Goal: Check status: Check status

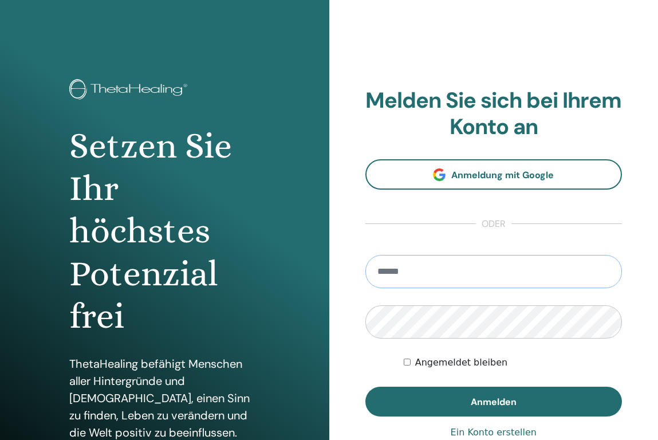
type input "**********"
click at [493, 401] on button "Anmelden" at bounding box center [493, 402] width 257 height 30
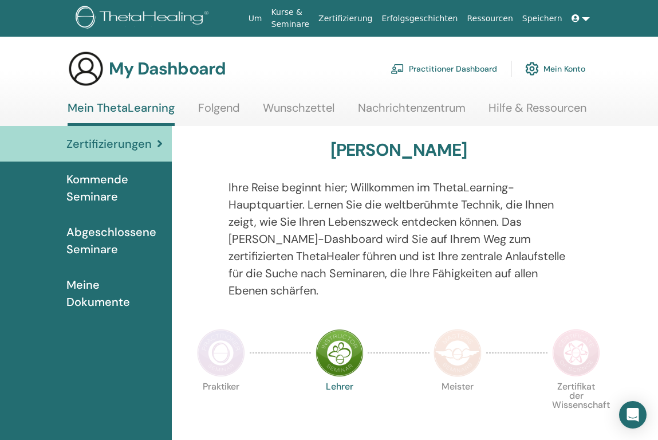
click at [233, 343] on img at bounding box center [221, 353] width 48 height 48
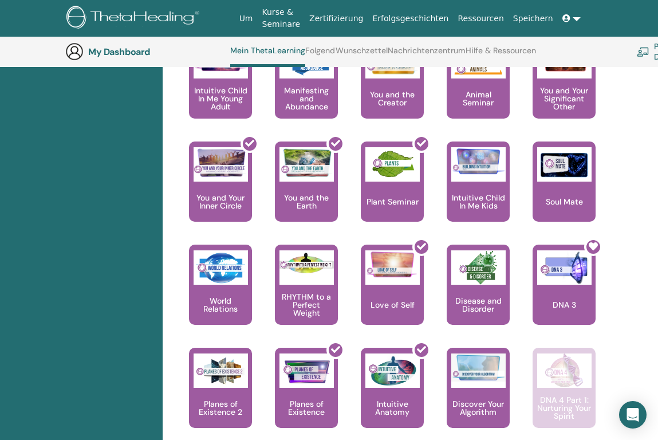
scroll to position [764, 8]
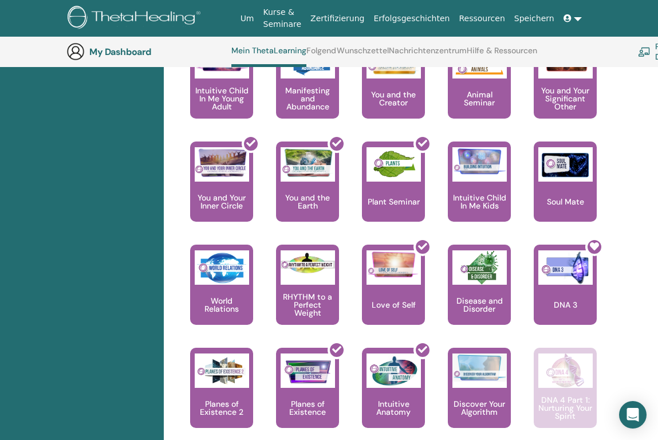
click at [625, 286] on div "Hallo, Vivien Ihre Reise beginnt hier; Willkommen im ThetaLearning-Hauptquartie…" at bounding box center [421, 42] width 515 height 1301
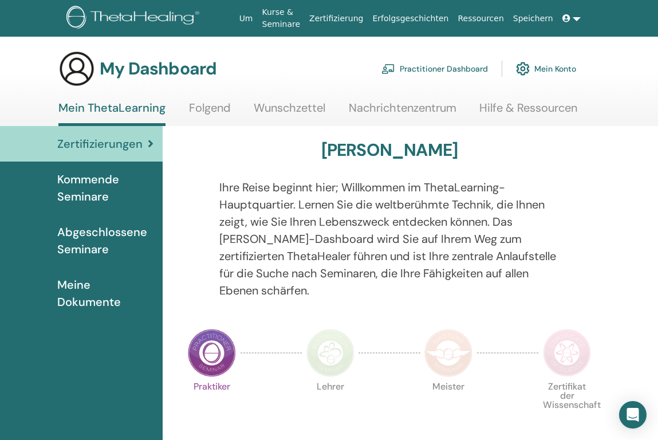
scroll to position [0, 9]
